Goal: Find specific page/section: Find specific page/section

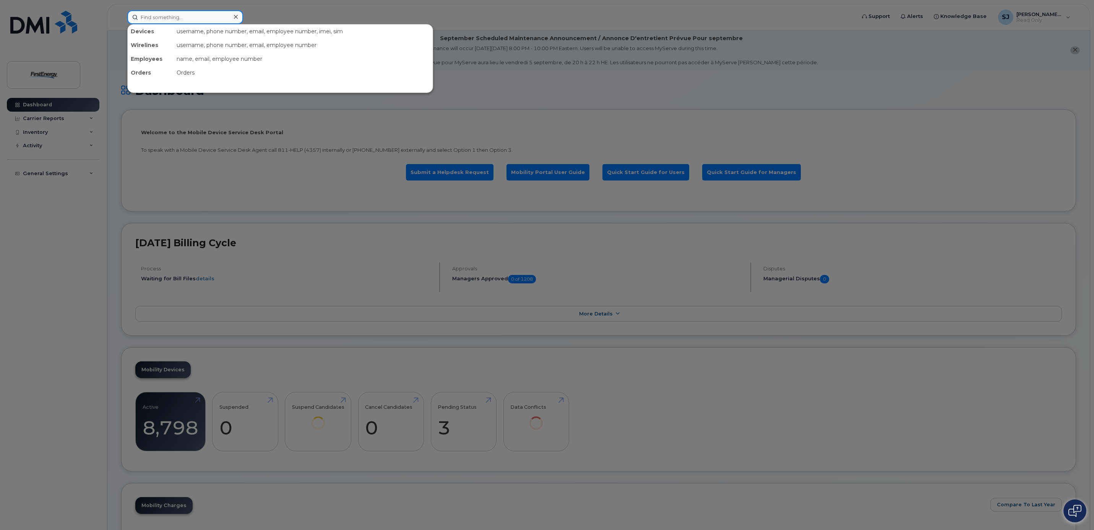
click at [187, 18] on input at bounding box center [185, 17] width 116 height 14
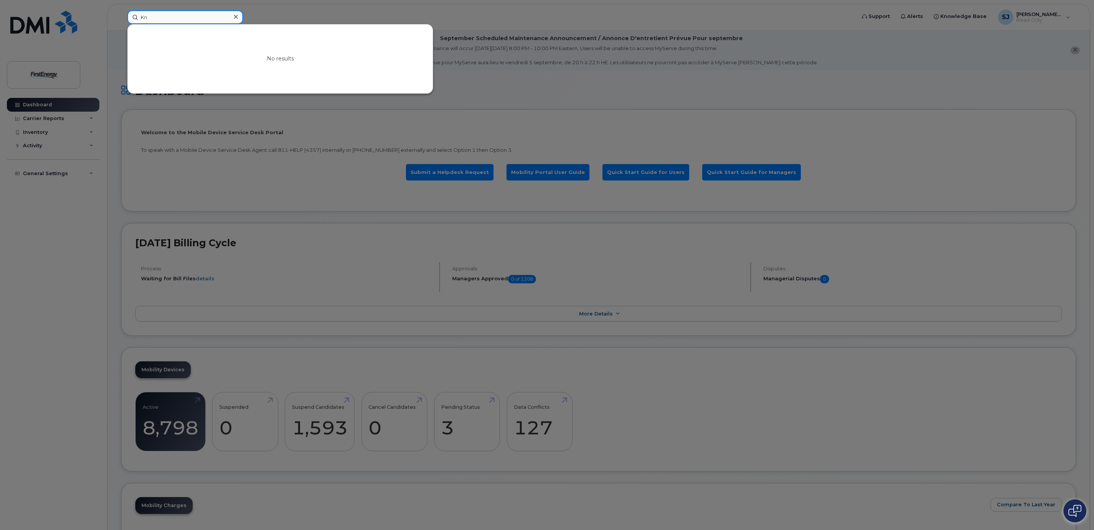
type input "K"
type input "R"
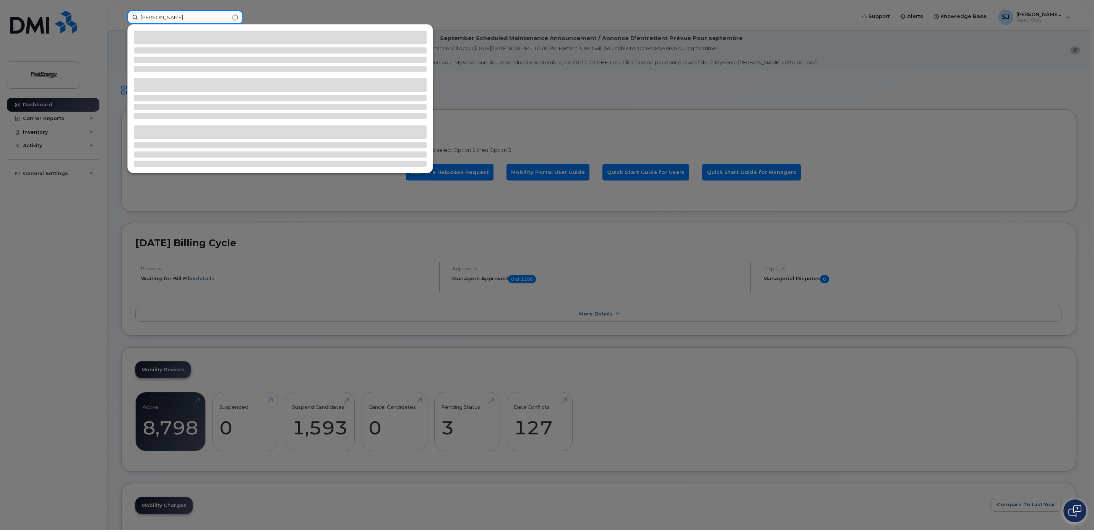
type input "Kniess"
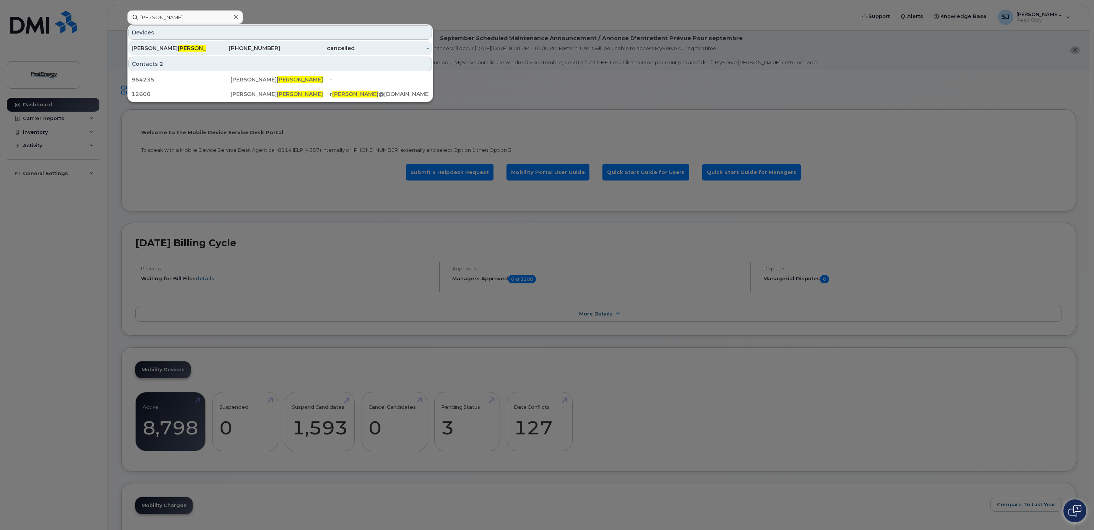
click at [253, 46] on div "724-651-8959" at bounding box center [243, 48] width 75 height 8
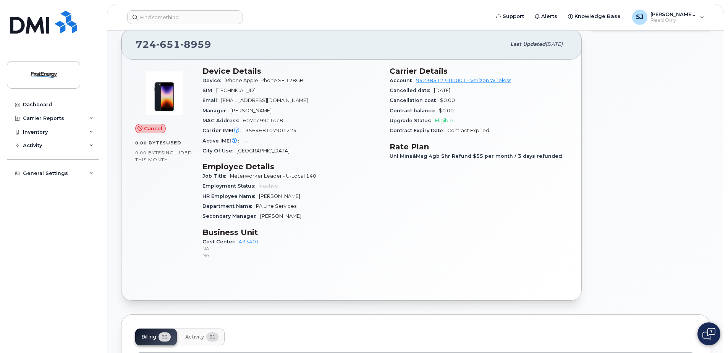
scroll to position [115, 0]
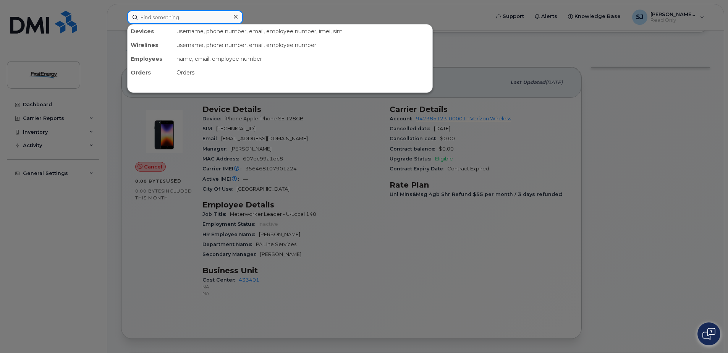
click at [155, 17] on input at bounding box center [185, 17] width 116 height 14
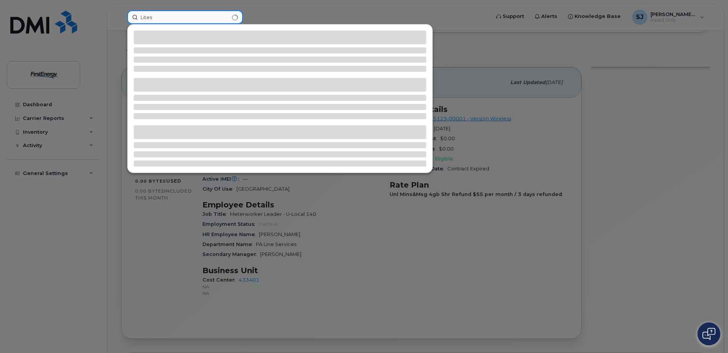
type input "Lites"
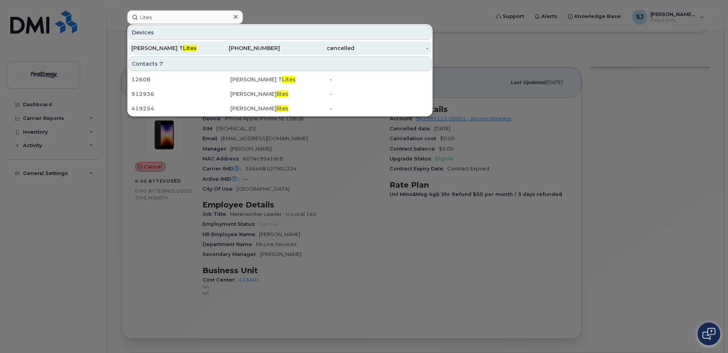
click at [282, 48] on div "cancelled" at bounding box center [317, 48] width 75 height 8
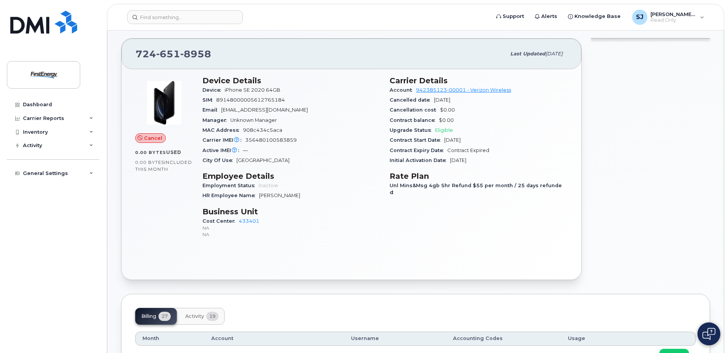
scroll to position [38, 0]
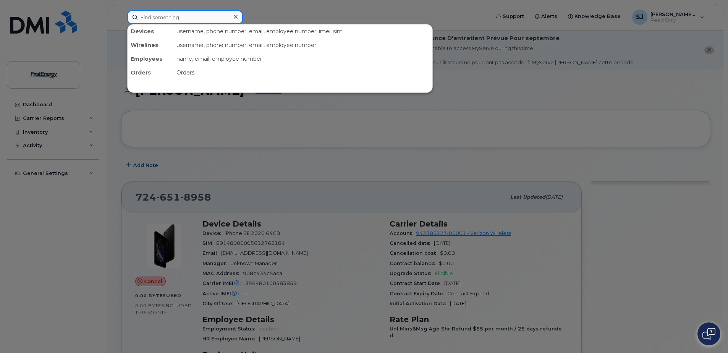
click at [199, 17] on input at bounding box center [185, 17] width 116 height 14
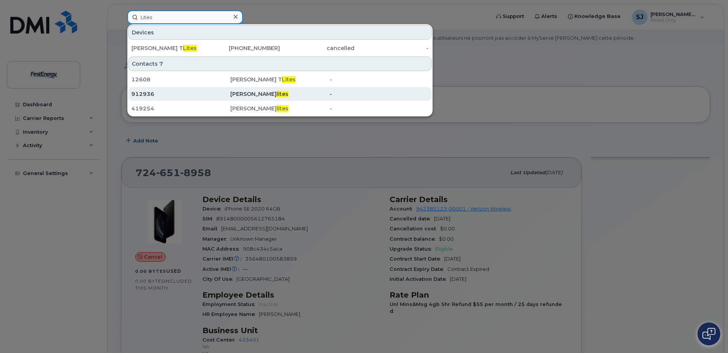
scroll to position [38, 0]
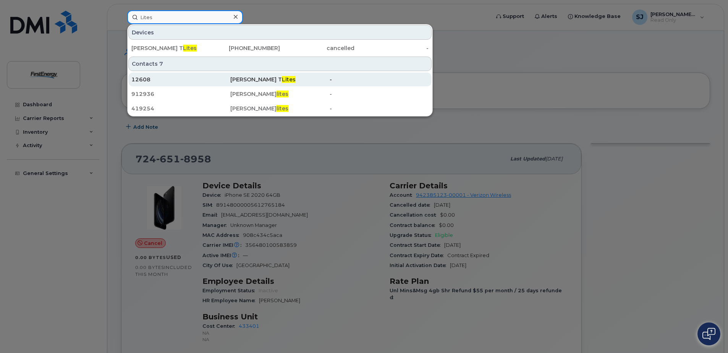
type input "Lites"
click at [269, 79] on div "Dondi T Lites" at bounding box center [279, 80] width 99 height 8
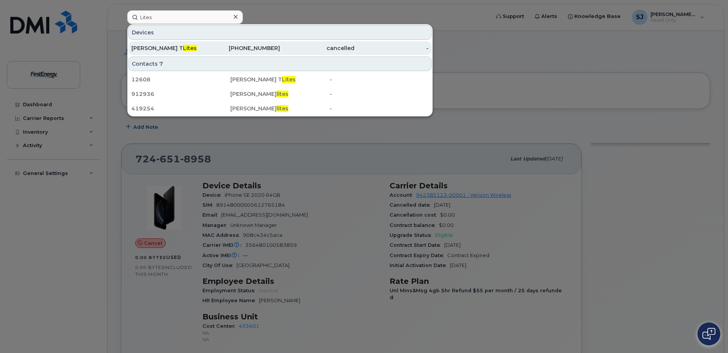
click at [171, 49] on div "Dondi T Lites" at bounding box center [168, 48] width 75 height 8
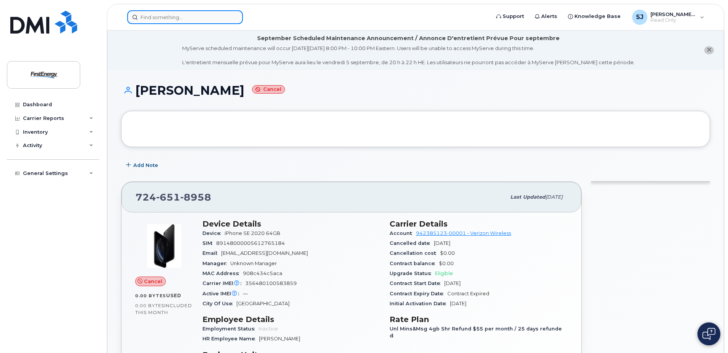
click at [190, 19] on input at bounding box center [185, 17] width 116 height 14
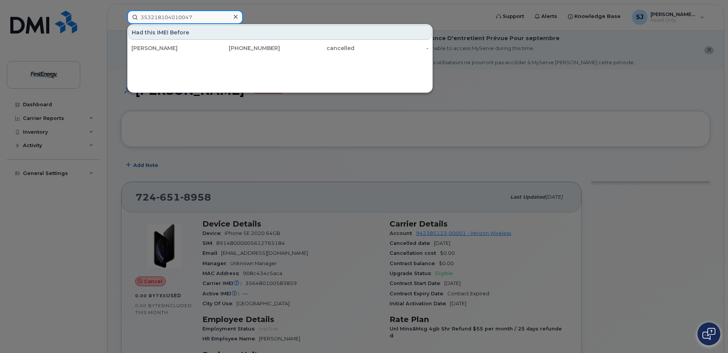
type input "353218104010047"
click at [236, 17] on icon at bounding box center [236, 17] width 4 height 4
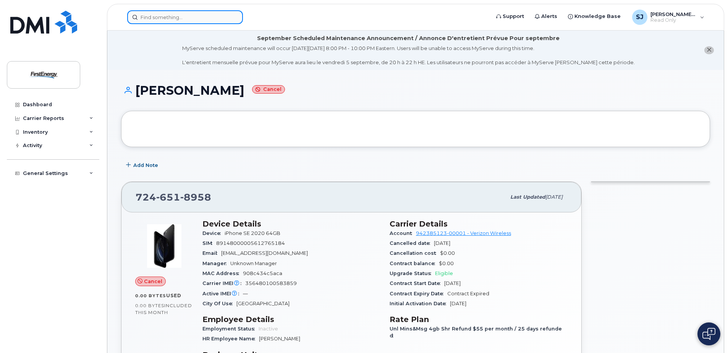
click at [198, 17] on input at bounding box center [185, 17] width 116 height 14
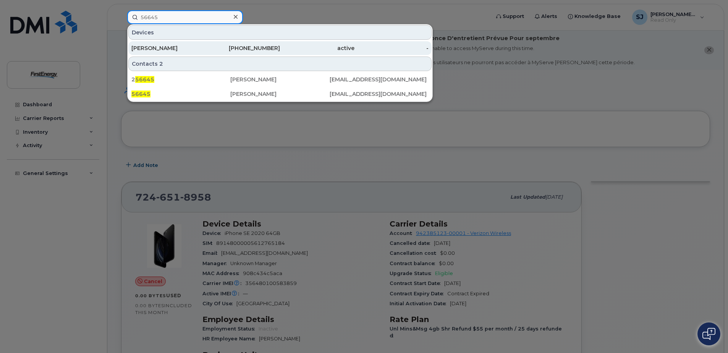
type input "56645"
click at [181, 47] on div "[PERSON_NAME]" at bounding box center [168, 48] width 75 height 8
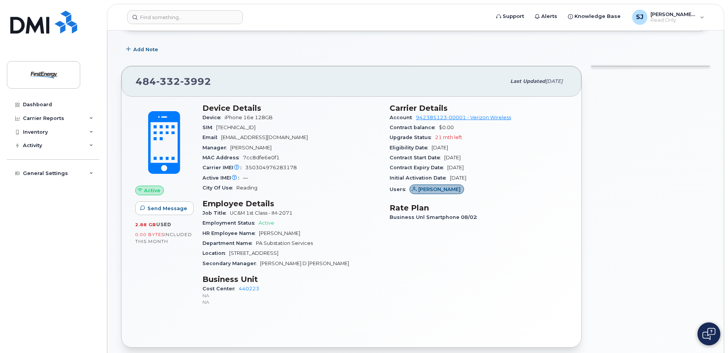
scroll to position [115, 0]
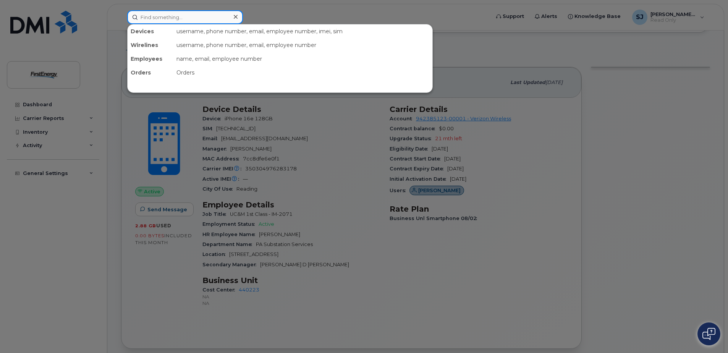
click at [218, 19] on input at bounding box center [185, 17] width 116 height 14
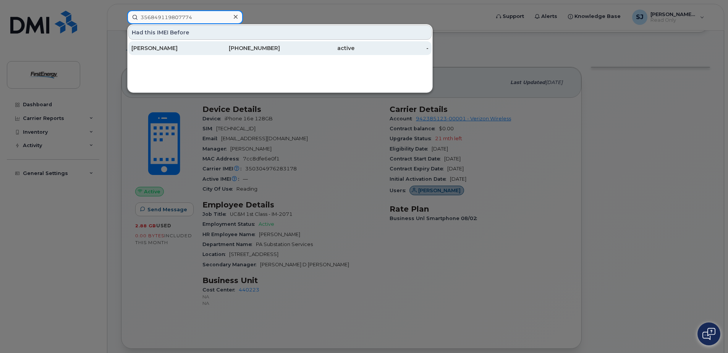
type input "356849119807774"
click at [170, 48] on div "[PERSON_NAME]" at bounding box center [168, 48] width 75 height 8
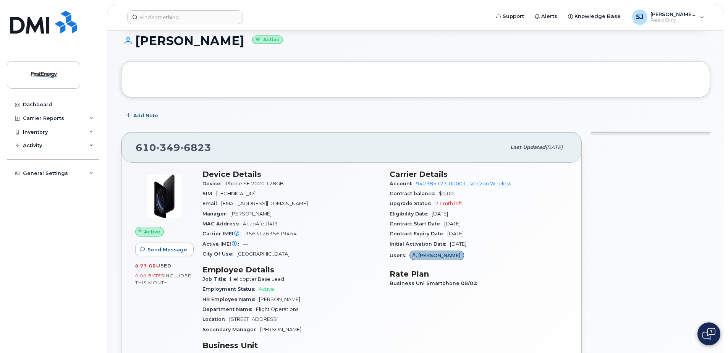
scroll to position [153, 0]
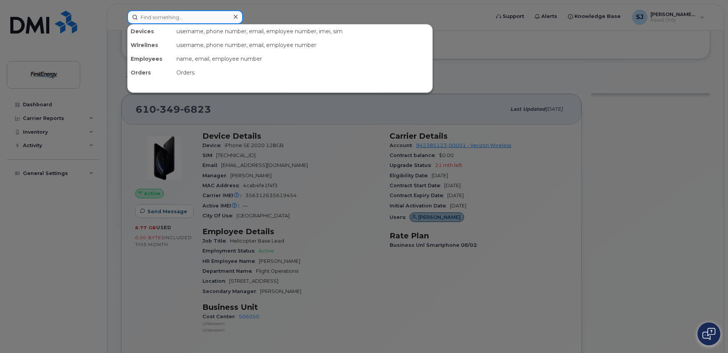
click at [203, 14] on input at bounding box center [185, 17] width 116 height 14
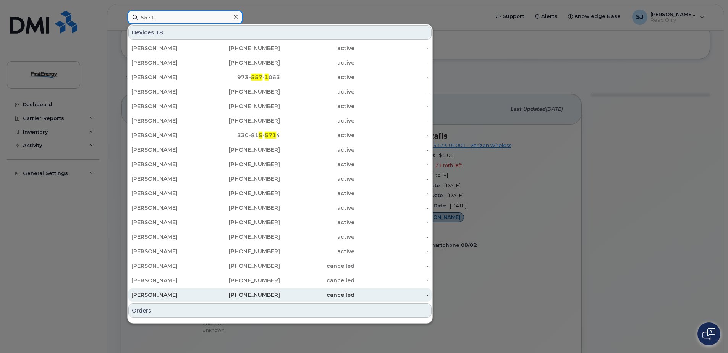
type input "5571"
click at [172, 295] on div "Martin E Gittlen" at bounding box center [168, 295] width 75 height 8
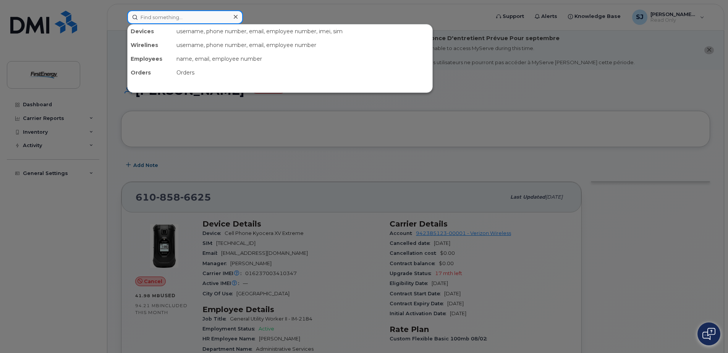
click at [162, 14] on input at bounding box center [185, 17] width 116 height 14
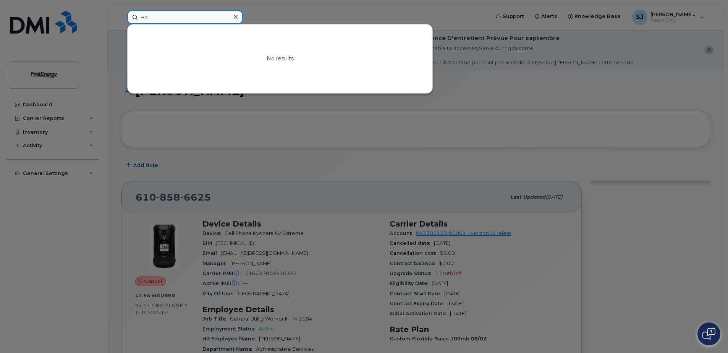
type input "H"
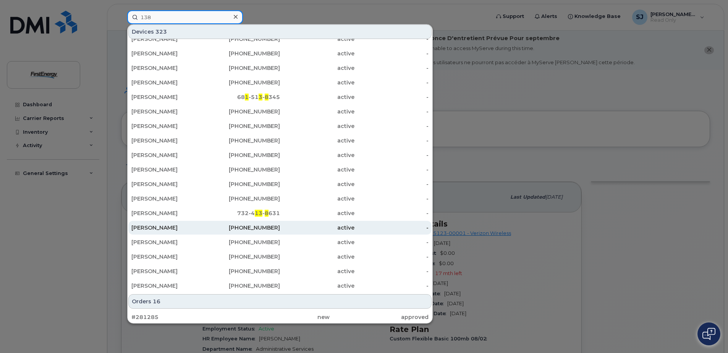
scroll to position [69, 0]
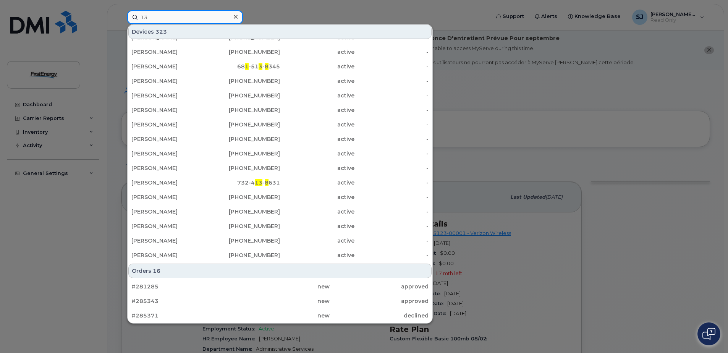
type input "1"
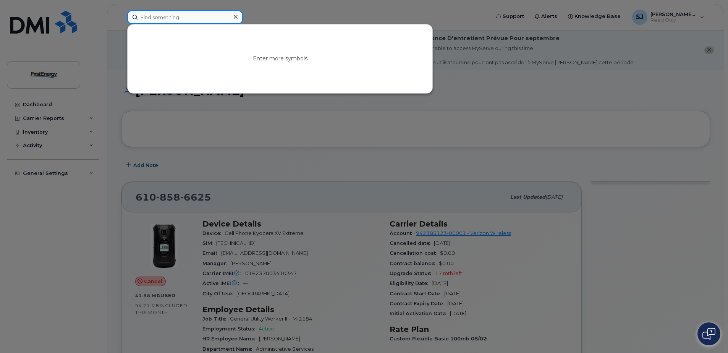
scroll to position [0, 0]
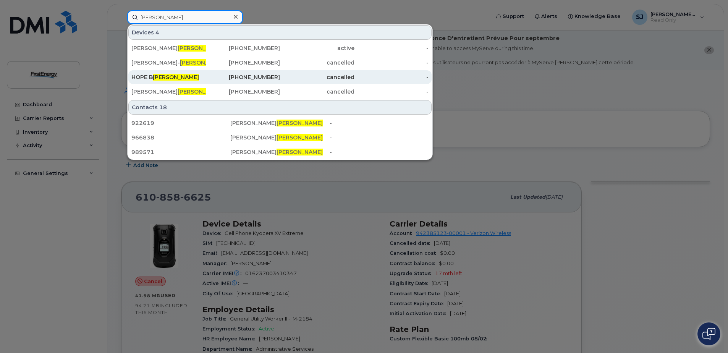
type input "Schwartz"
click at [183, 75] on span "SCHWARTZ" at bounding box center [176, 77] width 46 height 7
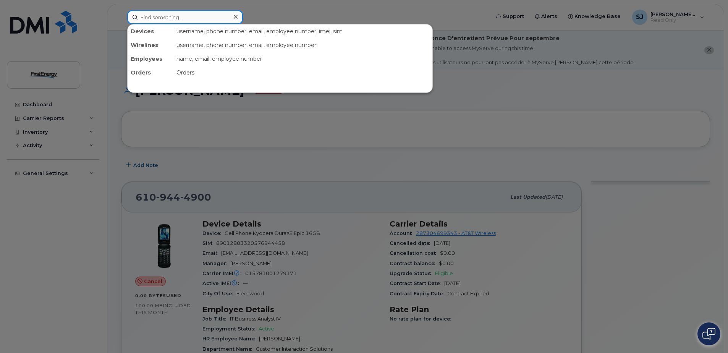
click at [177, 16] on input at bounding box center [185, 17] width 116 height 14
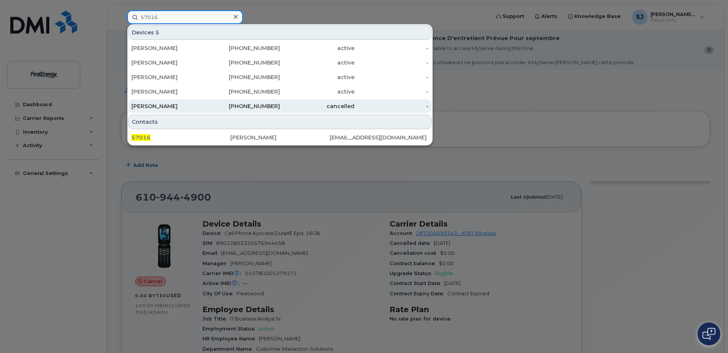
type input "57016"
click at [178, 108] on div "KRISTIN M BEARER" at bounding box center [168, 106] width 75 height 8
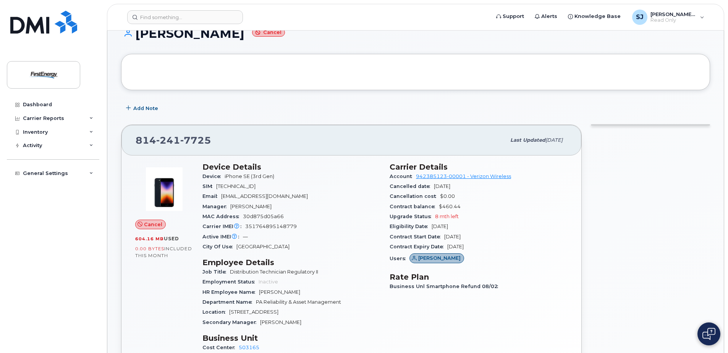
scroll to position [76, 0]
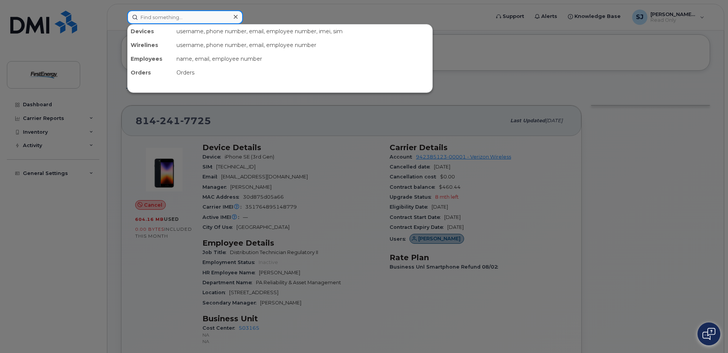
click at [205, 18] on input at bounding box center [185, 17] width 116 height 14
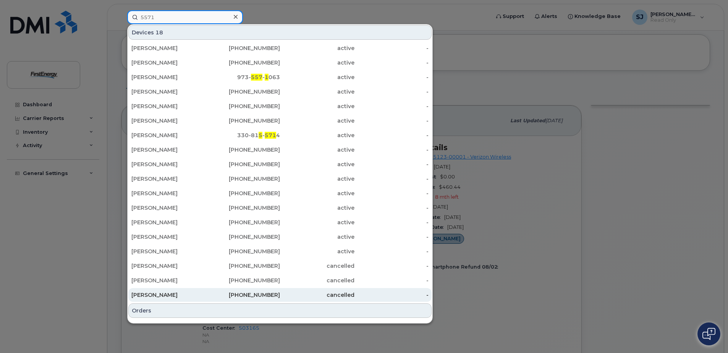
type input "5571"
click at [168, 294] on div "Martin E Gittlen" at bounding box center [168, 295] width 75 height 8
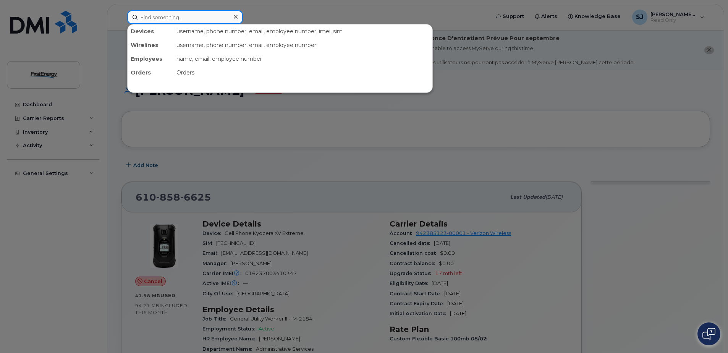
click at [194, 17] on input at bounding box center [185, 17] width 116 height 14
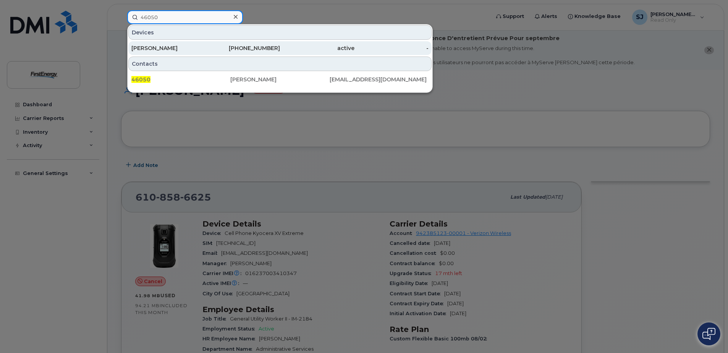
type input "46050"
click at [250, 46] on div "724-815-5835" at bounding box center [243, 48] width 75 height 8
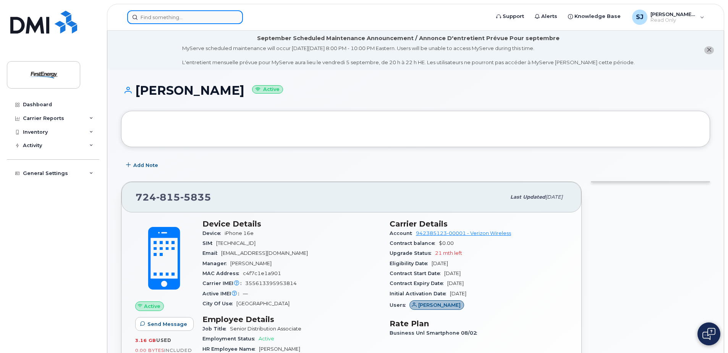
click at [173, 17] on input at bounding box center [185, 17] width 116 height 14
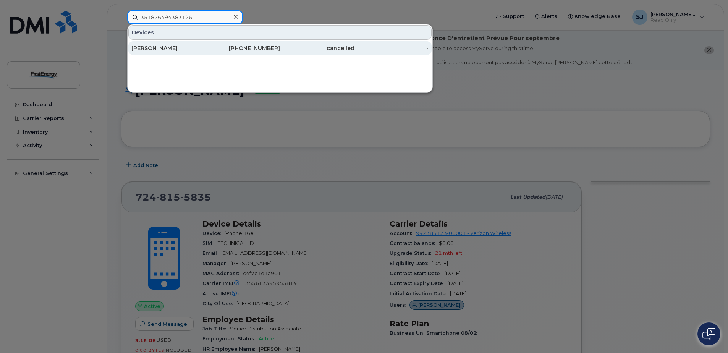
type input "351876494383126"
click at [173, 47] on div "[PERSON_NAME]" at bounding box center [168, 48] width 75 height 8
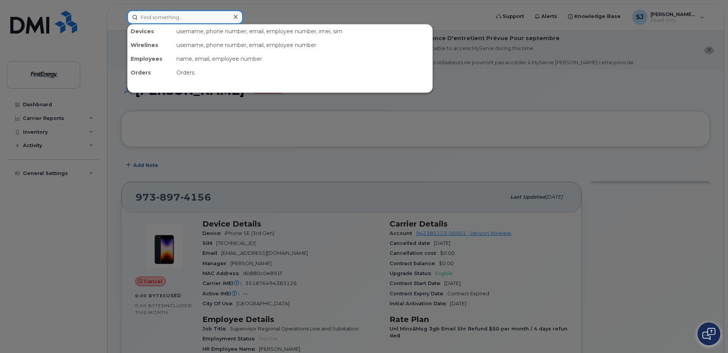
click at [168, 19] on input at bounding box center [185, 17] width 116 height 14
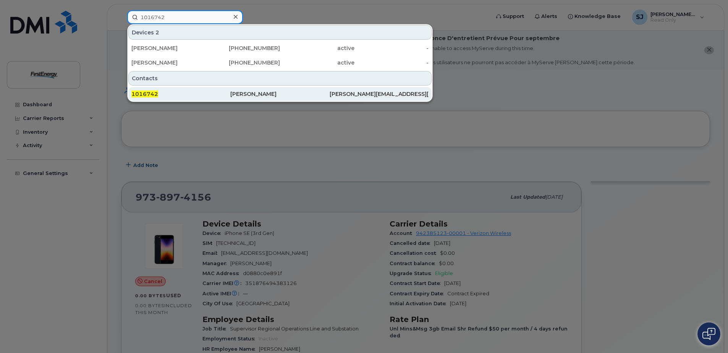
type input "1016742"
click at [159, 96] on div "1016742" at bounding box center [180, 94] width 99 height 8
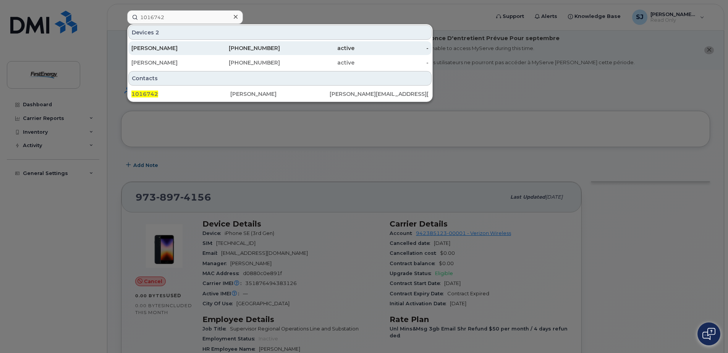
click at [169, 49] on div "[PERSON_NAME]" at bounding box center [168, 48] width 75 height 8
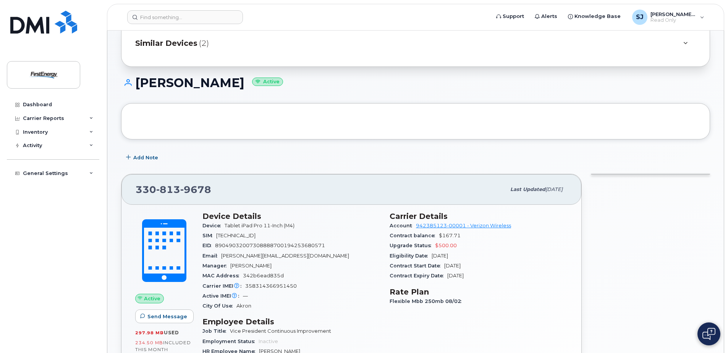
scroll to position [76, 0]
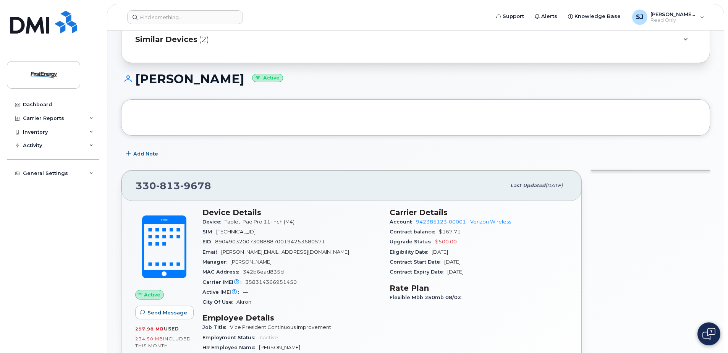
click at [203, 42] on span "(2)" at bounding box center [204, 39] width 10 height 11
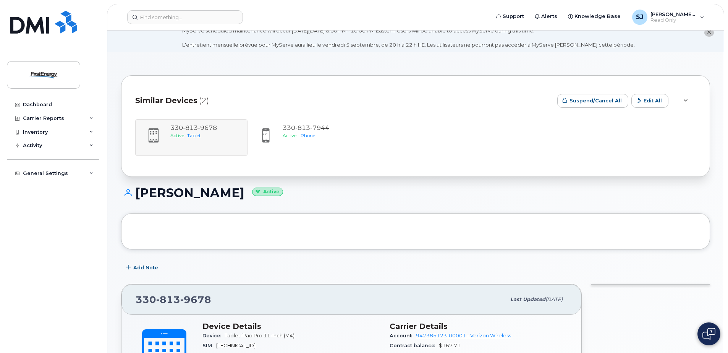
scroll to position [0, 0]
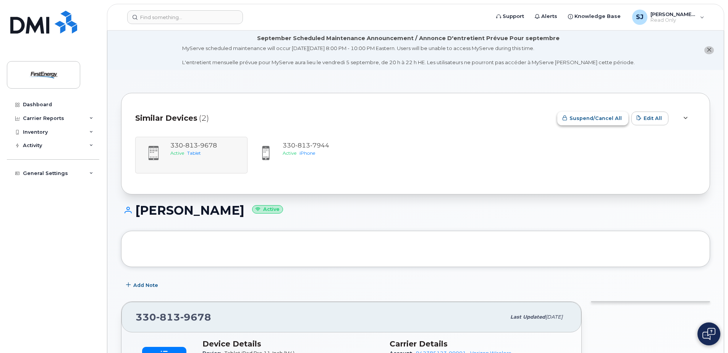
click at [606, 121] on span "Suspend/Cancel All" at bounding box center [596, 118] width 52 height 7
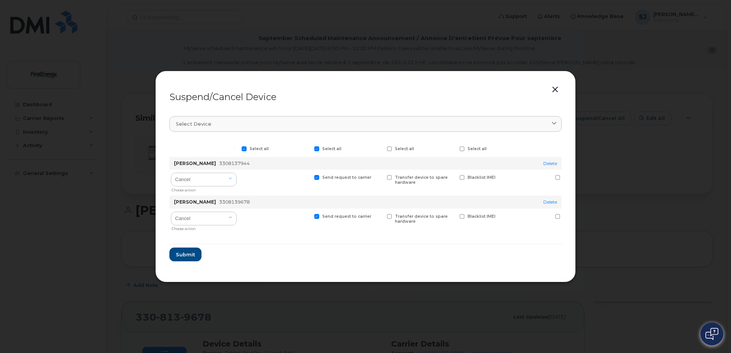
click at [551, 90] on button "button" at bounding box center [554, 89] width 11 height 11
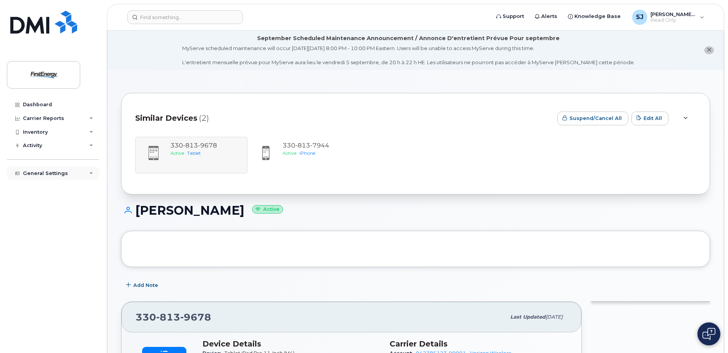
click at [91, 175] on icon at bounding box center [91, 174] width 4 height 4
click at [93, 146] on div "Activity" at bounding box center [53, 146] width 92 height 14
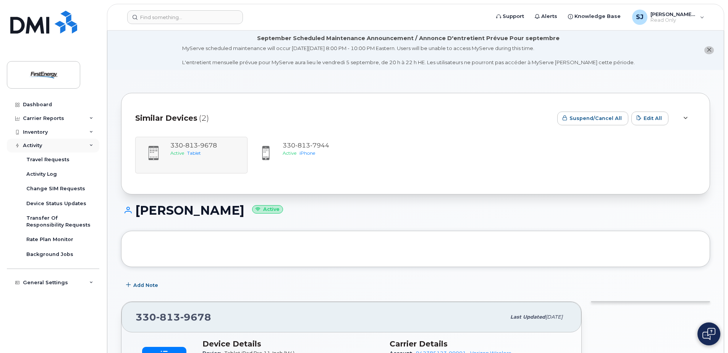
click at [93, 146] on div "Activity" at bounding box center [53, 146] width 92 height 14
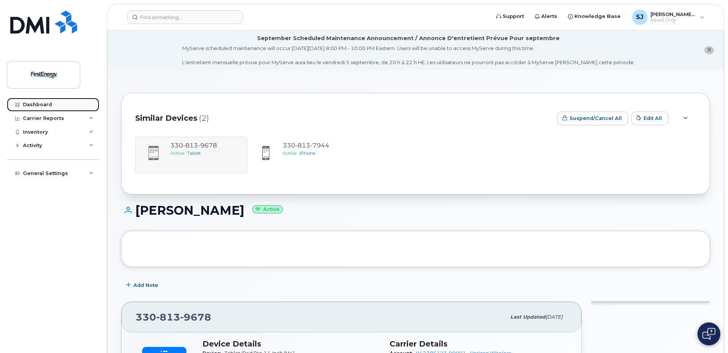
click at [39, 102] on div "Dashboard" at bounding box center [37, 105] width 29 height 6
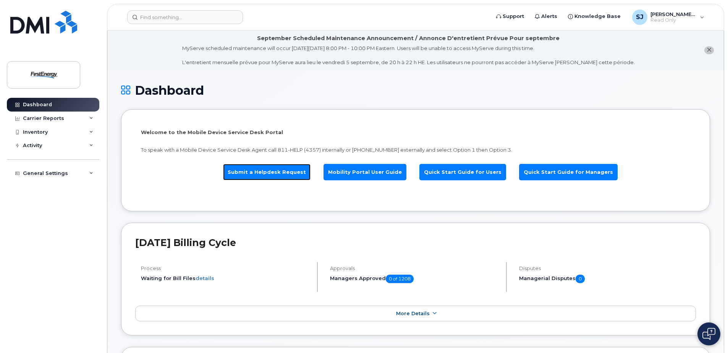
click at [277, 171] on link "Submit a Helpdesk Request" at bounding box center [267, 172] width 88 height 16
